Goal: Task Accomplishment & Management: Use online tool/utility

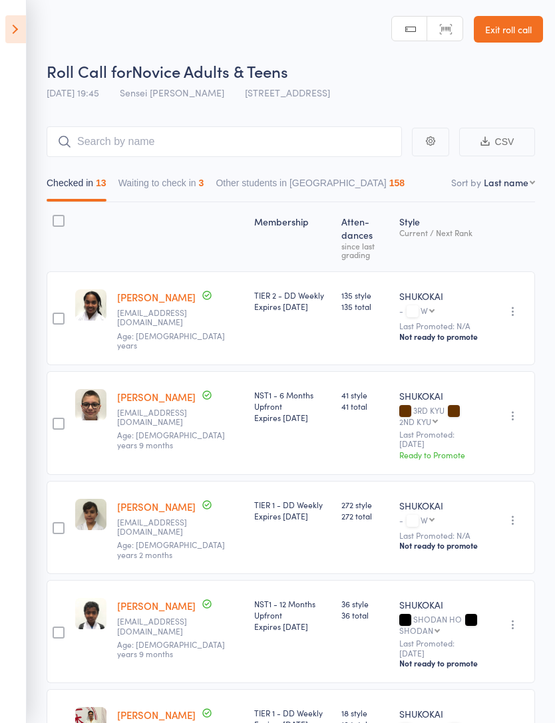
click at [515, 42] on link "Exit roll call" at bounding box center [507, 29] width 69 height 27
click at [513, 23] on link "Exit roll call" at bounding box center [507, 29] width 69 height 27
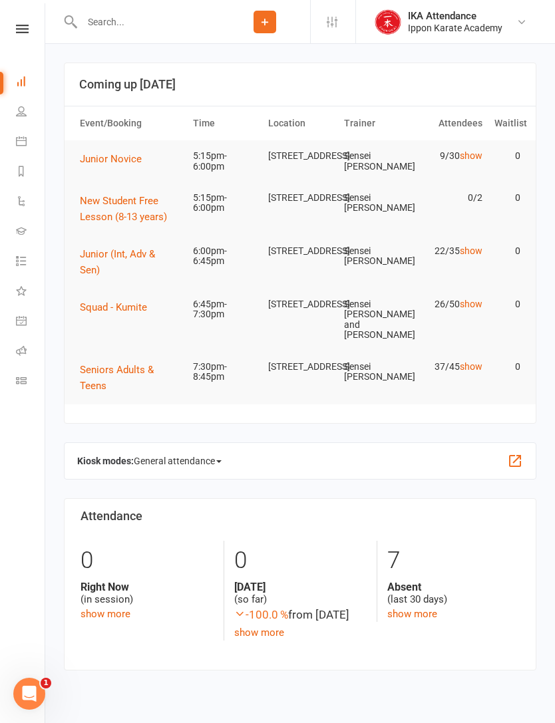
click at [101, 162] on span "Junior Novice" at bounding box center [111, 159] width 62 height 12
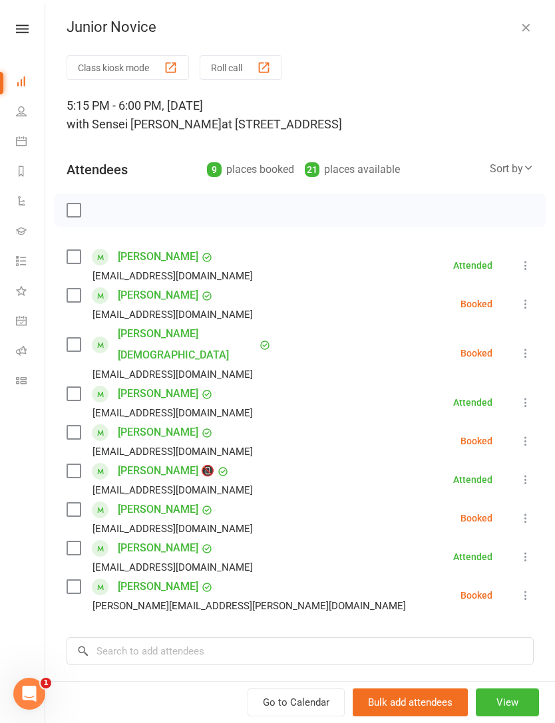
click at [515, 709] on button "View" at bounding box center [506, 702] width 63 height 28
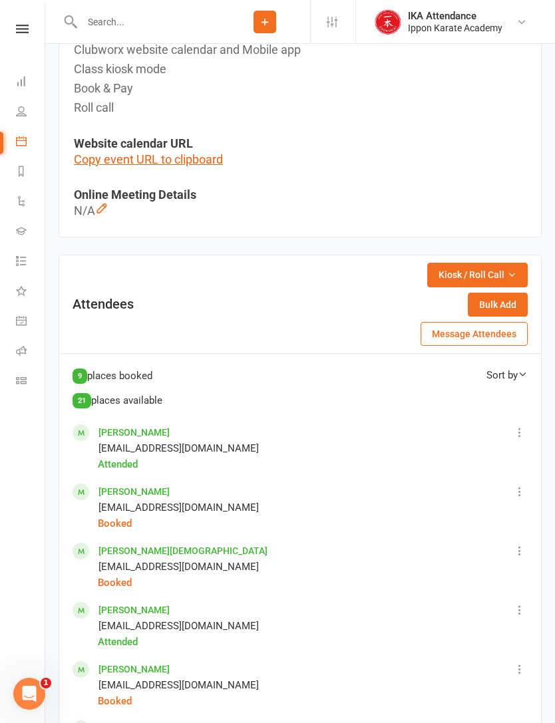
scroll to position [514, 0]
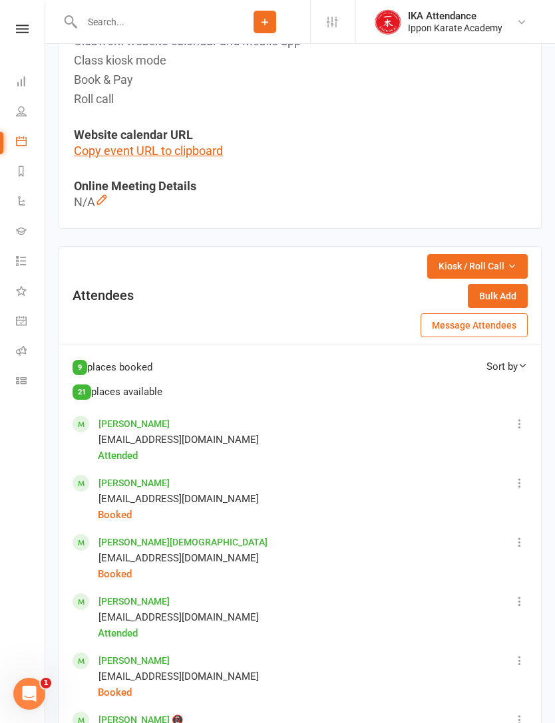
click at [513, 261] on icon "button" at bounding box center [511, 265] width 9 height 9
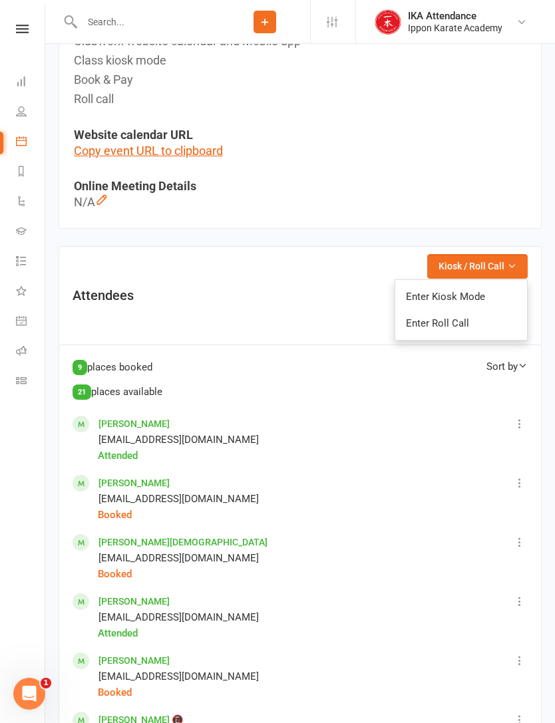
click at [497, 321] on link "Enter Roll Call" at bounding box center [461, 323] width 132 height 27
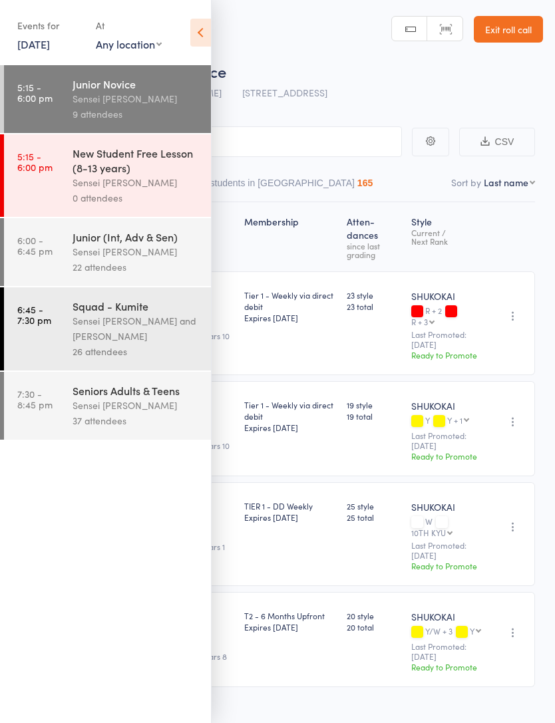
click at [223, 32] on header "Roll Call for Junior Novice [DATE] 17:15 Sensei [PERSON_NAME] [STREET_ADDRESS] …" at bounding box center [277, 53] width 555 height 106
click at [208, 36] on icon at bounding box center [200, 33] width 21 height 28
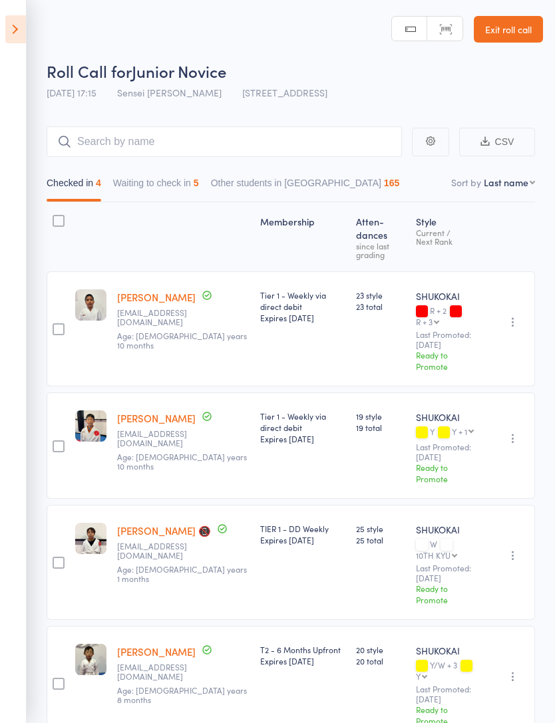
click at [191, 190] on button "Waiting to check in 5" at bounding box center [156, 186] width 86 height 31
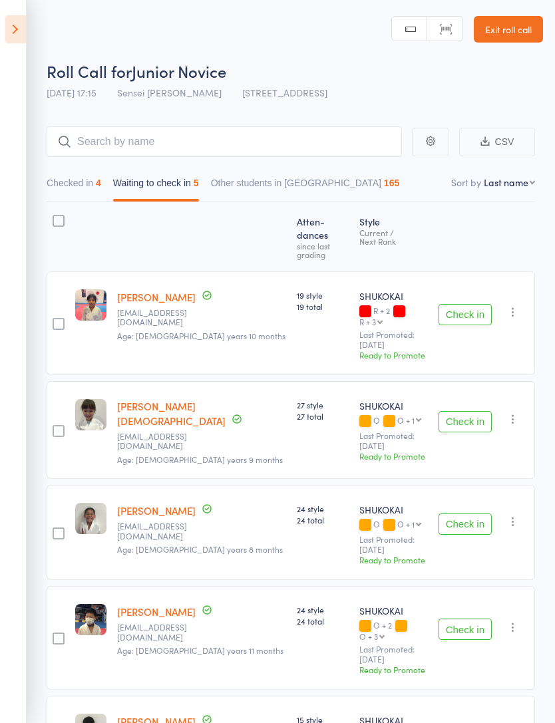
scroll to position [38, 0]
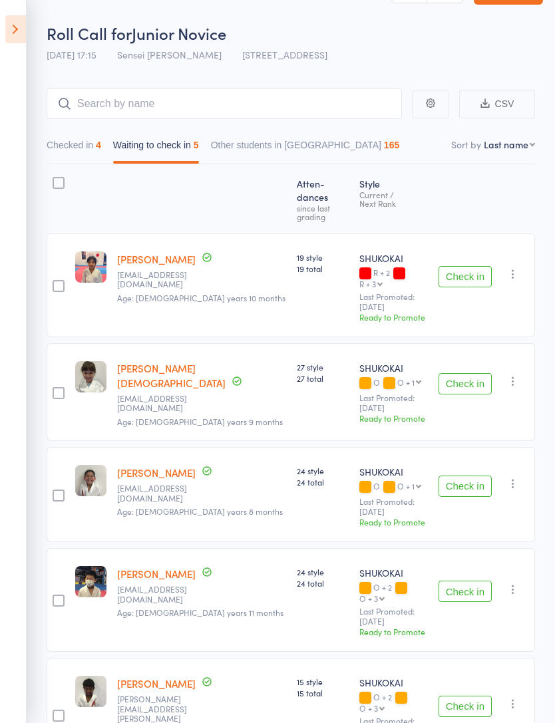
click at [83, 160] on button "Checked in 4" at bounding box center [74, 148] width 55 height 31
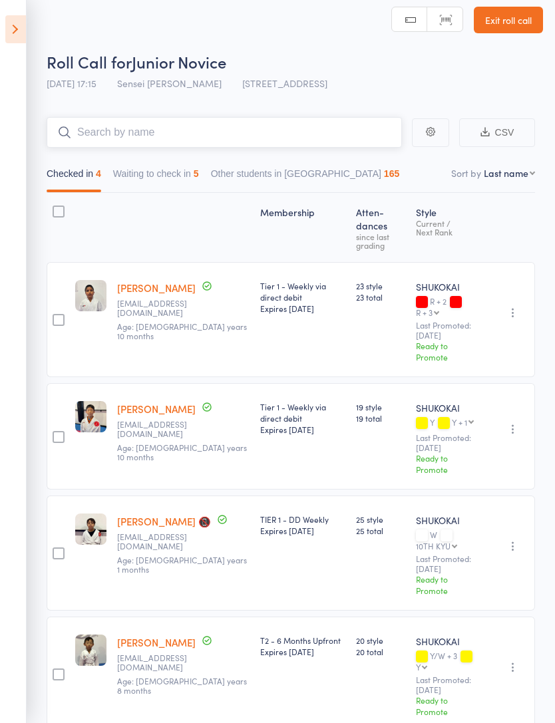
click at [317, 131] on input "search" at bounding box center [224, 132] width 355 height 31
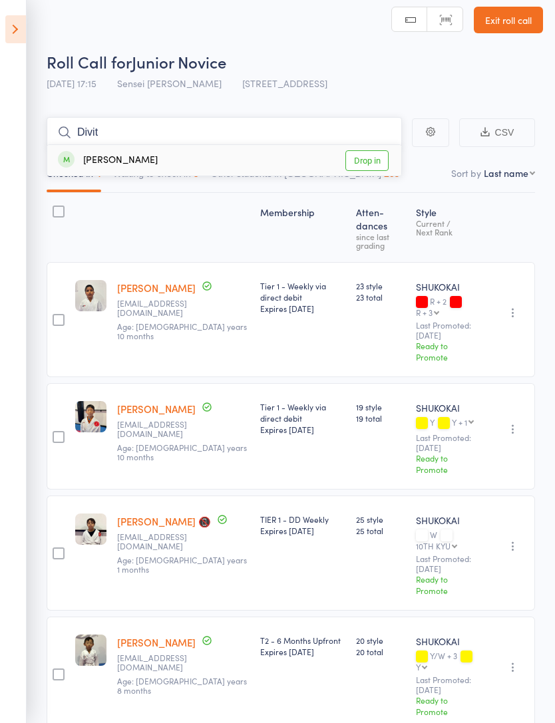
type input "Divit"
click at [368, 164] on link "Drop in" at bounding box center [366, 160] width 43 height 21
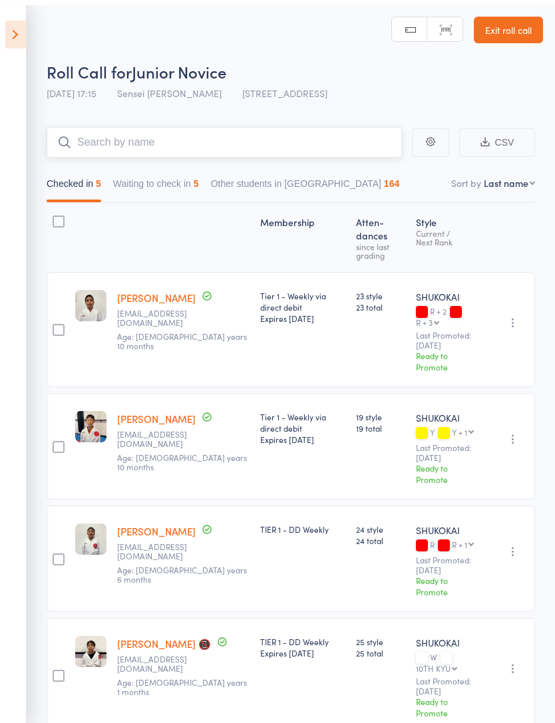
scroll to position [0, 0]
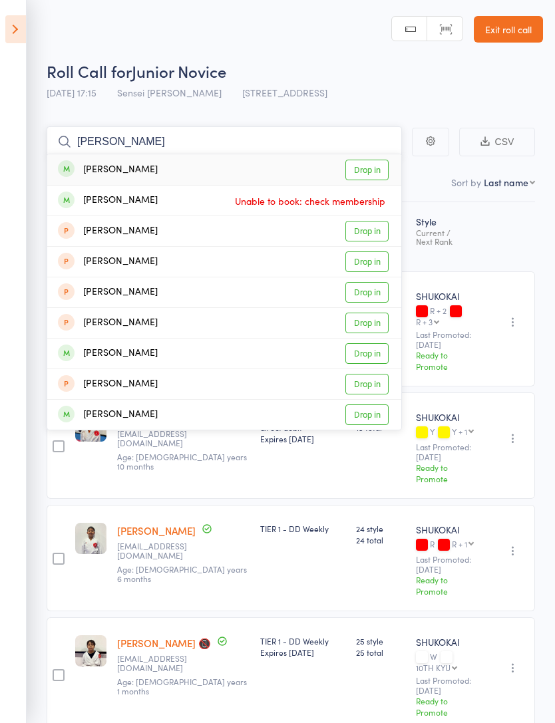
type input "[PERSON_NAME]"
click at [380, 164] on link "Drop in" at bounding box center [366, 170] width 43 height 21
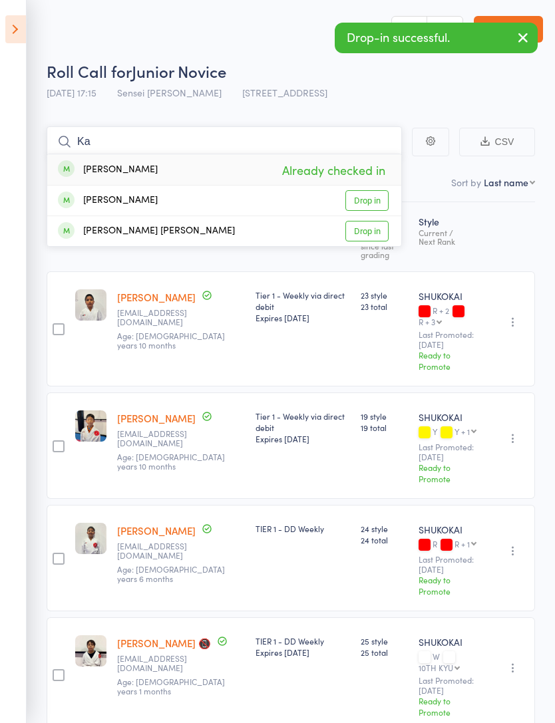
type input "K"
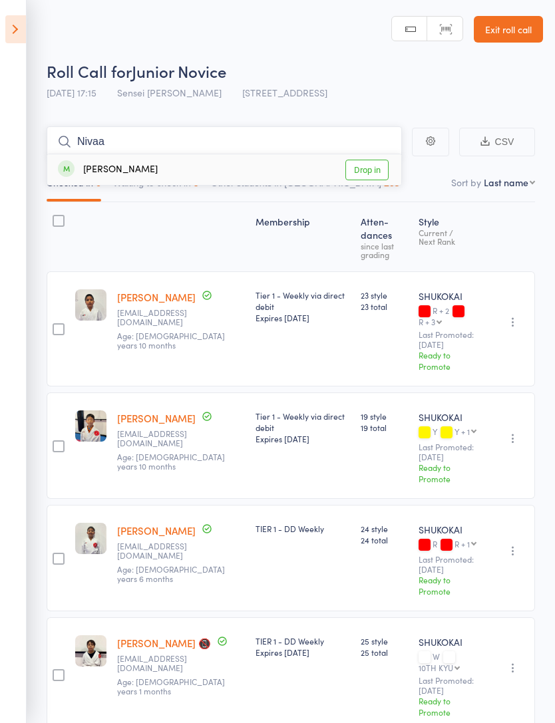
type input "Nivaa"
click at [371, 171] on link "Drop in" at bounding box center [366, 170] width 43 height 21
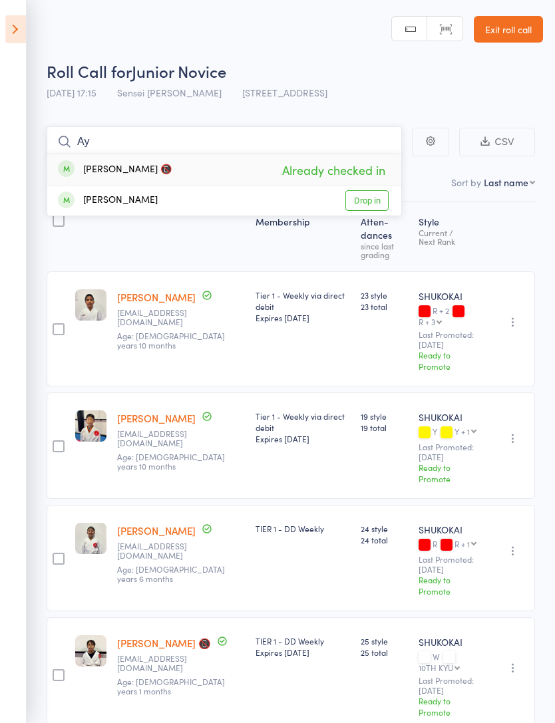
type input "A"
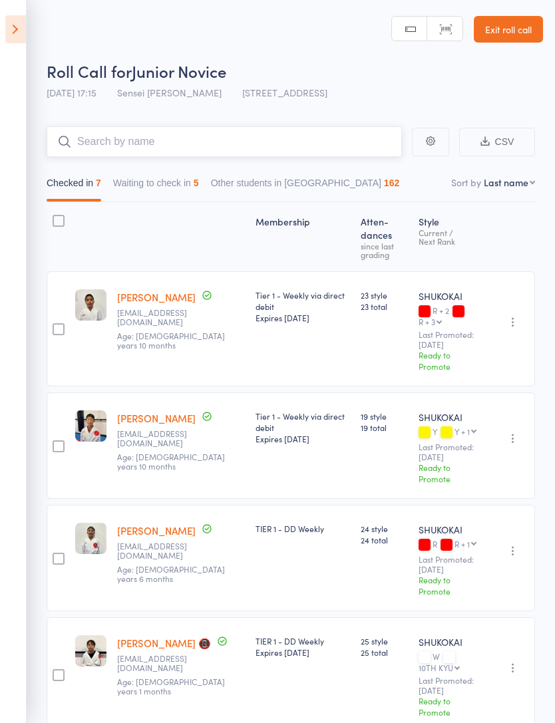
click at [315, 148] on input "search" at bounding box center [224, 141] width 355 height 31
click at [181, 201] on button "Waiting to check in 5" at bounding box center [156, 186] width 86 height 31
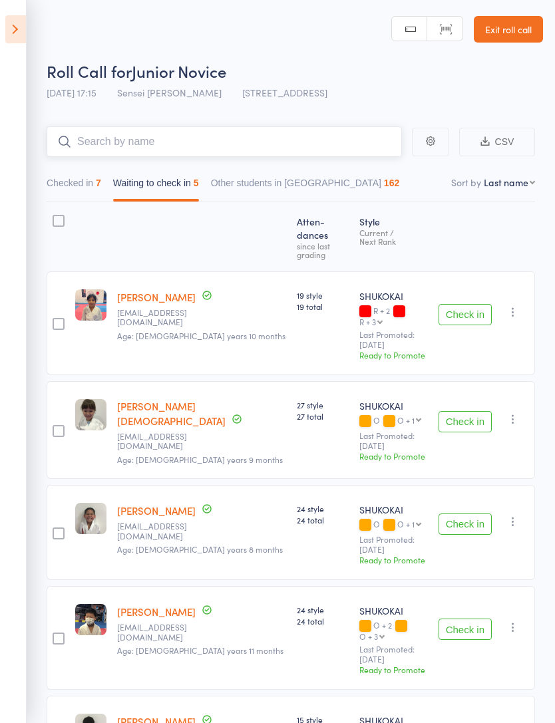
click at [92, 196] on button "Checked in 7" at bounding box center [74, 186] width 55 height 31
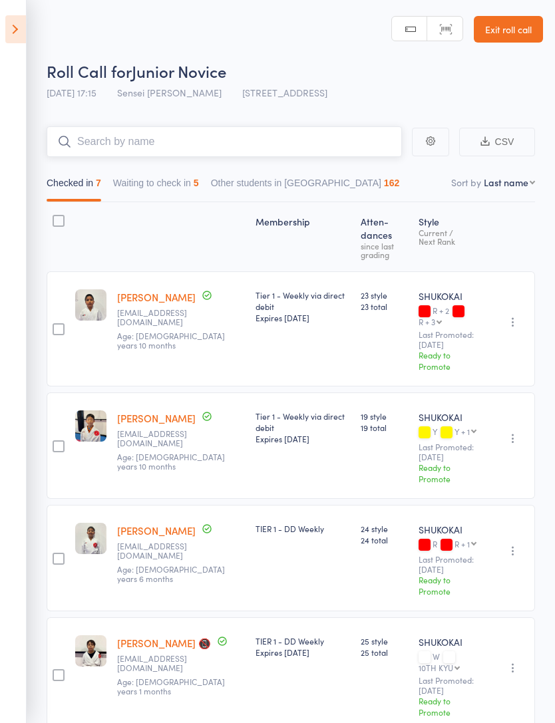
click at [182, 196] on button "Waiting to check in 5" at bounding box center [156, 186] width 86 height 31
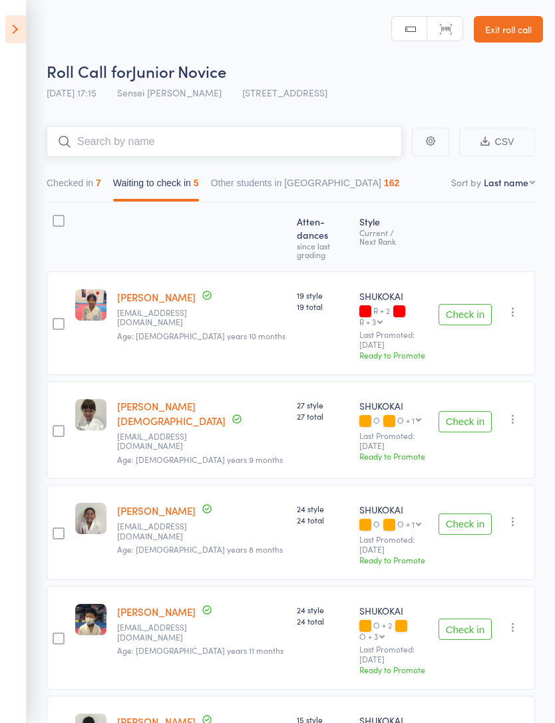
click at [76, 185] on button "Checked in 7" at bounding box center [74, 186] width 55 height 31
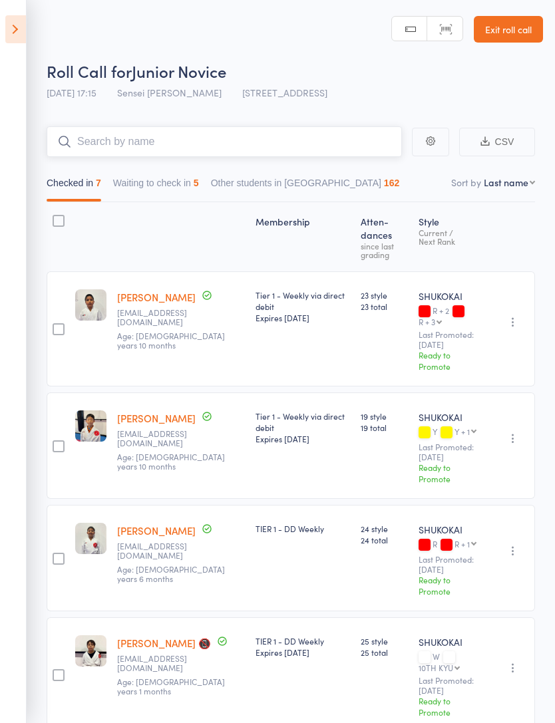
click at [173, 191] on button "Waiting to check in 5" at bounding box center [156, 186] width 86 height 31
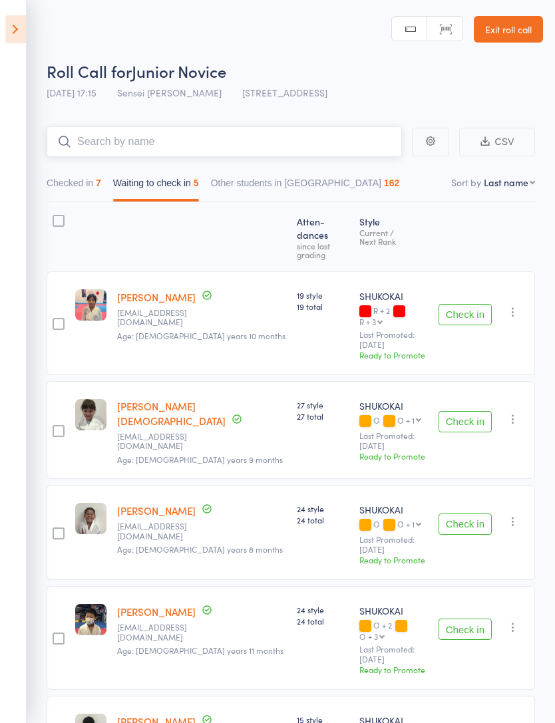
click at [84, 192] on button "Checked in 7" at bounding box center [74, 186] width 55 height 31
